Goal: Task Accomplishment & Management: Manage account settings

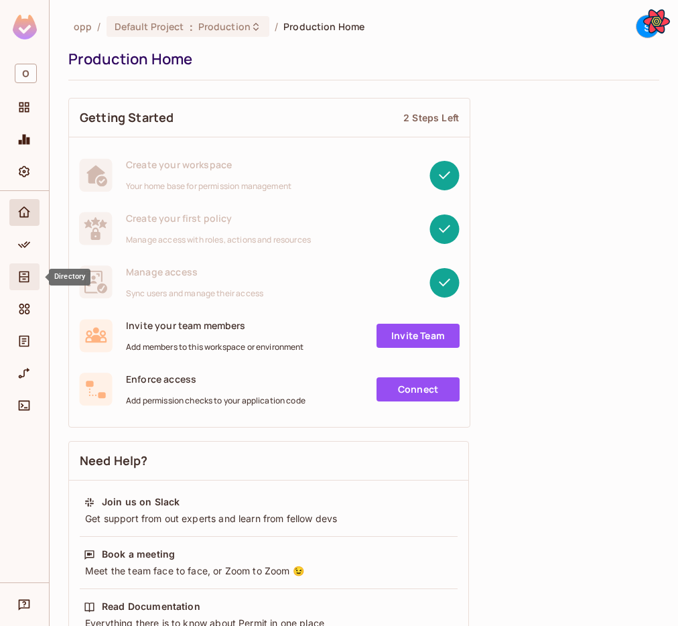
click at [23, 272] on icon "Directory" at bounding box center [23, 276] width 13 height 13
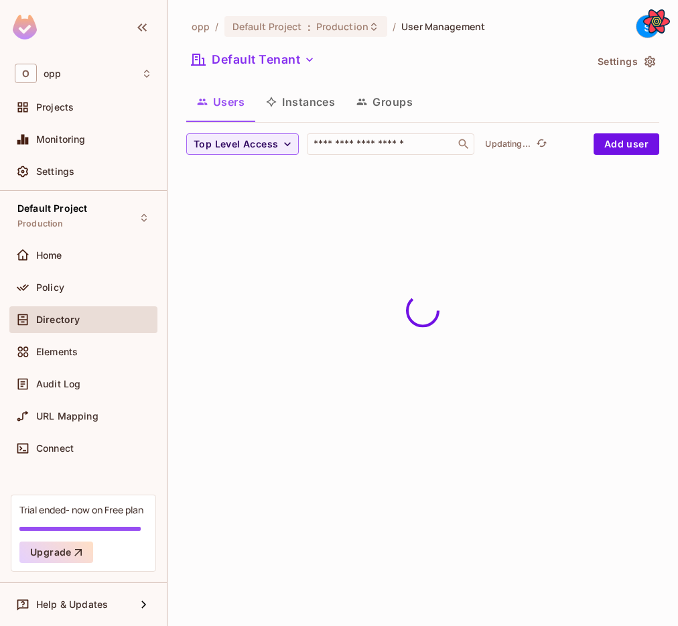
click at [407, 101] on button "Groups" at bounding box center [385, 102] width 78 height 34
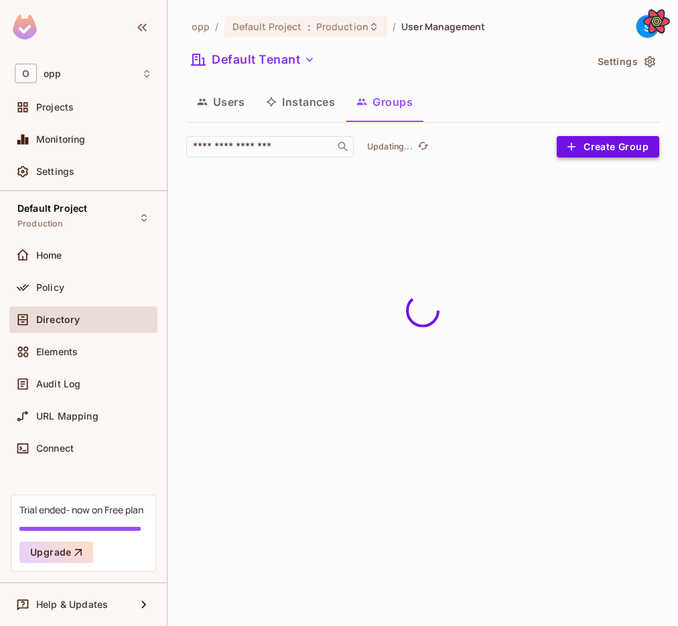
click at [641, 148] on button "Create Group" at bounding box center [608, 146] width 103 height 21
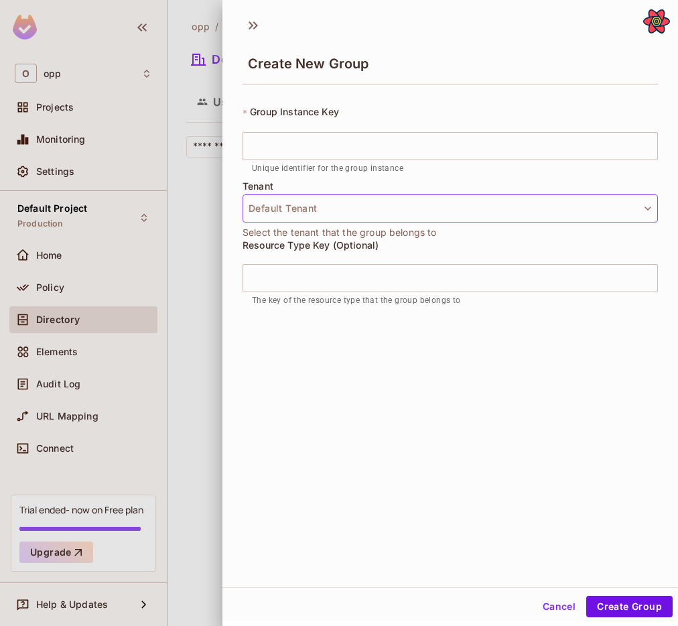
click at [606, 215] on button "Default Tenant" at bounding box center [450, 208] width 415 height 28
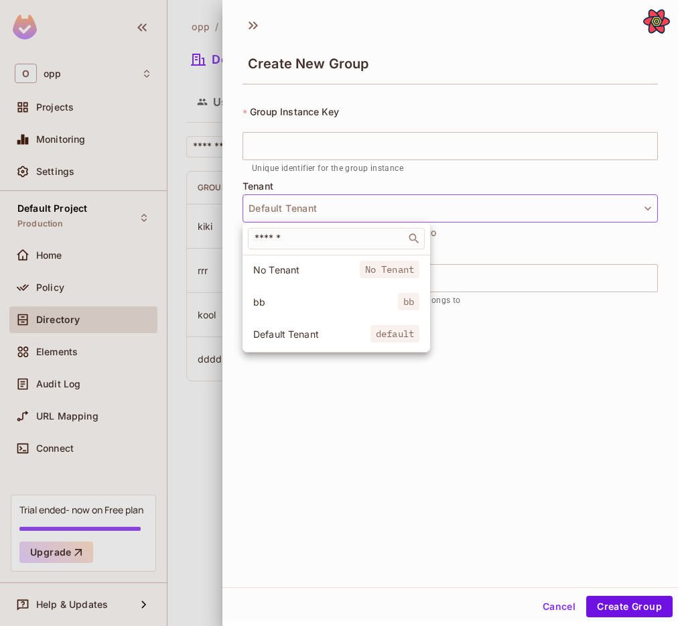
click at [319, 335] on span "Default Tenant" at bounding box center [311, 334] width 117 height 13
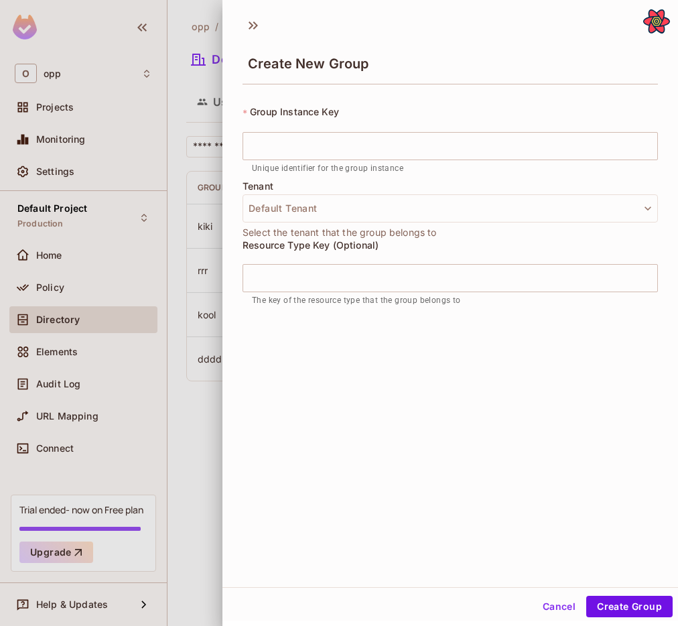
click at [403, 129] on div "* Group Instance Key ​ Unique identifier for the group instance" at bounding box center [450, 143] width 415 height 76
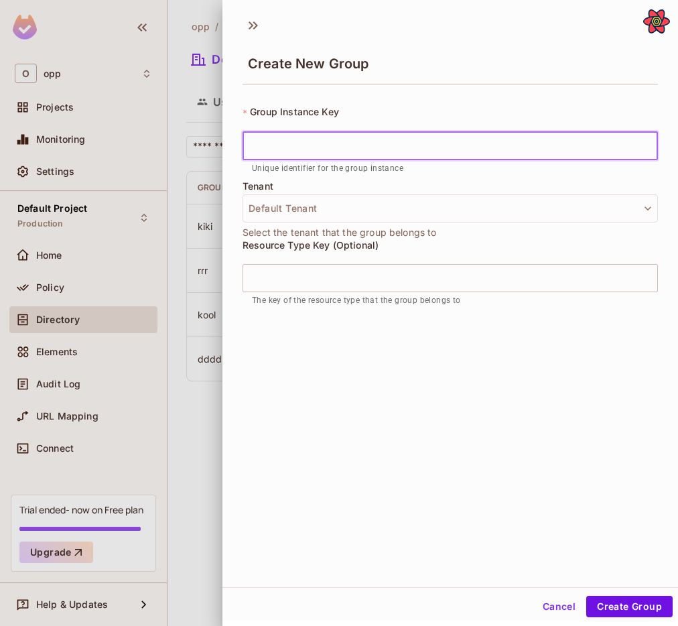
click at [403, 146] on input "text" at bounding box center [450, 146] width 415 height 28
type input "*"
type input "*****"
click at [514, 444] on div "Create New Group * Group Instance Key ***** ​ Unique identifier for the group i…" at bounding box center [450, 298] width 456 height 578
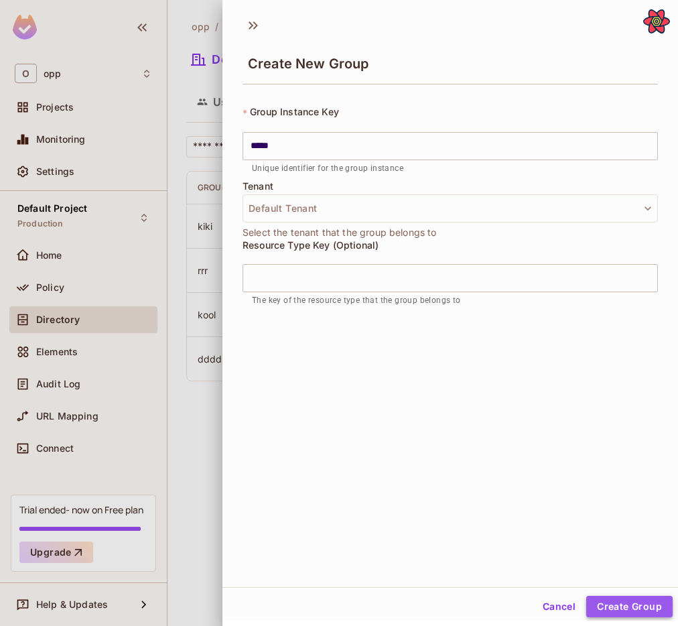
click at [641, 608] on button "Create Group" at bounding box center [629, 606] width 86 height 21
